Goal: Task Accomplishment & Management: Use online tool/utility

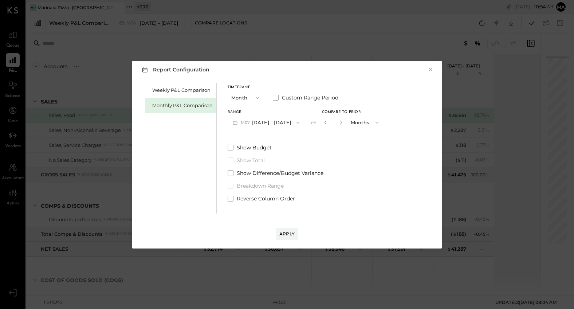
drag, startPoint x: 215, startPoint y: 217, endPoint x: 184, endPoint y: 211, distance: 31.9
click at [184, 211] on div "Report Configuration × Weekly P&L Comparison Monthly P&L Comparison Timeframe M…" at bounding box center [287, 155] width 310 height 188
click at [209, 180] on div "Weekly P&L Comparison Monthly P&L Comparison" at bounding box center [181, 148] width 72 height 131
click at [339, 122] on icon "button" at bounding box center [341, 122] width 4 height 4
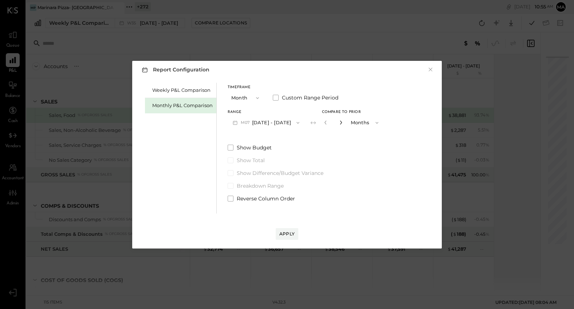
click at [339, 122] on icon "button" at bounding box center [341, 122] width 4 height 4
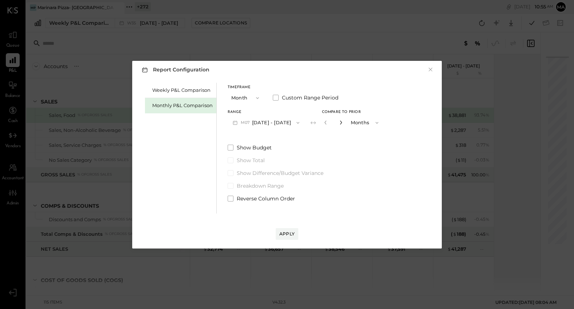
click at [339, 122] on icon "button" at bounding box center [341, 122] width 4 height 4
type input "**"
click at [287, 234] on div "Apply" at bounding box center [286, 234] width 15 height 6
